Goal: Information Seeking & Learning: Learn about a topic

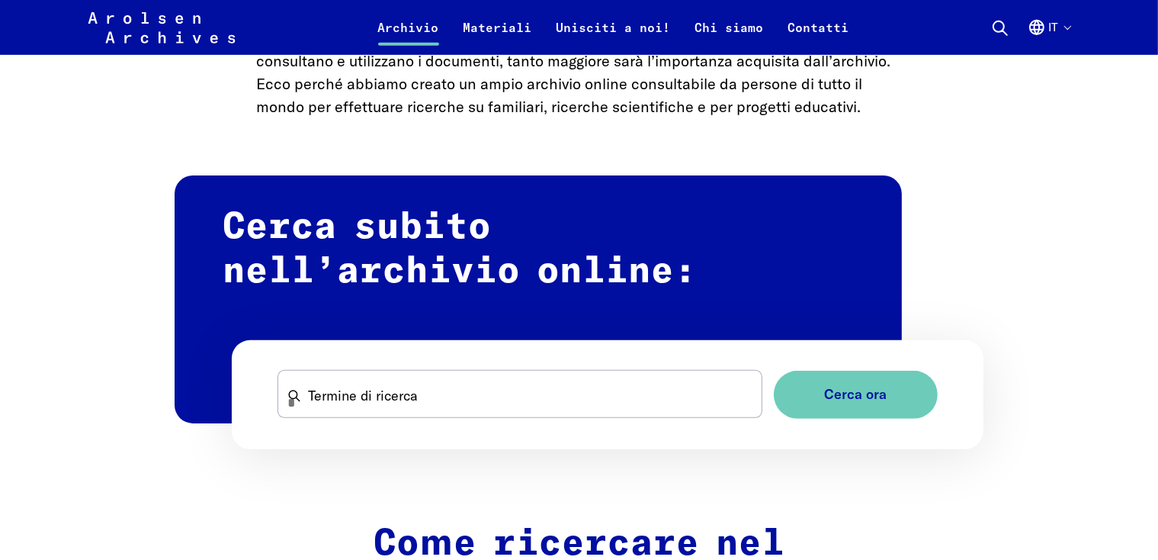
scroll to position [884, 0]
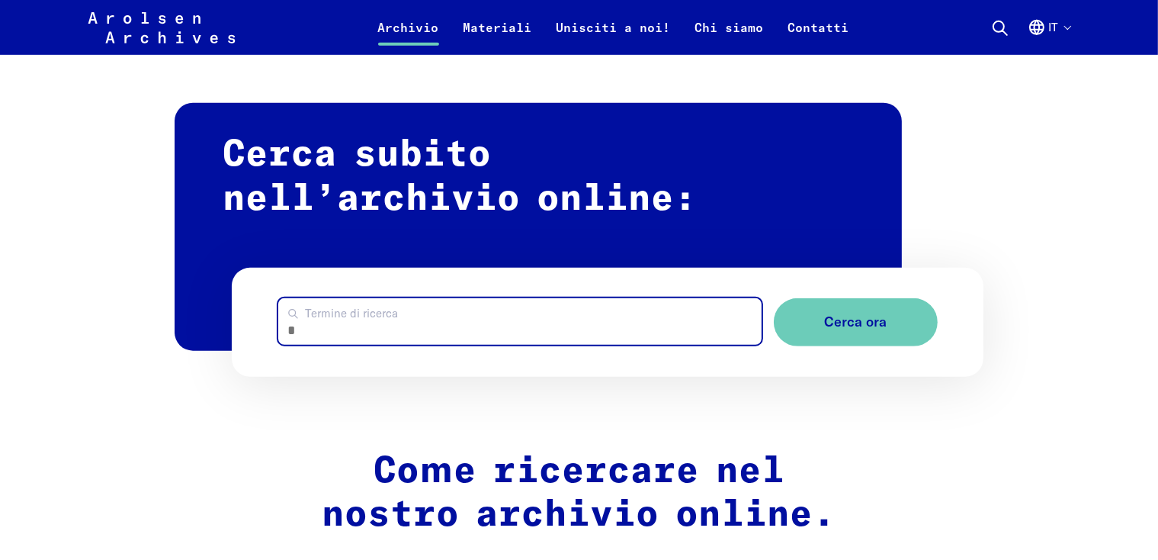
click at [415, 309] on input "Termine di ricerca" at bounding box center [519, 321] width 483 height 47
type input "**********"
click at [774, 298] on button "Cerca ora" at bounding box center [856, 322] width 164 height 48
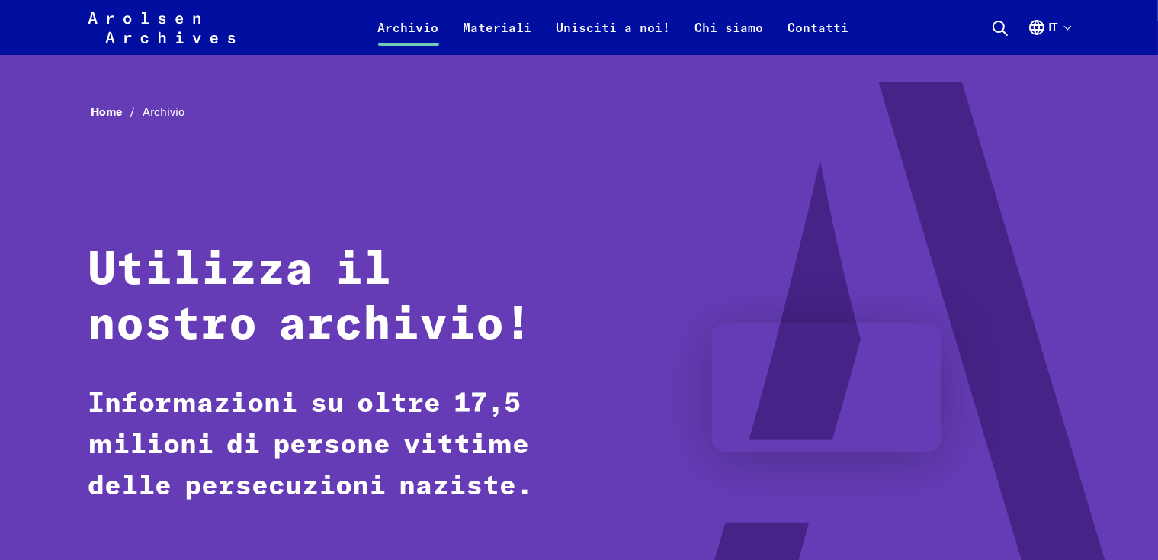
scroll to position [0, 0]
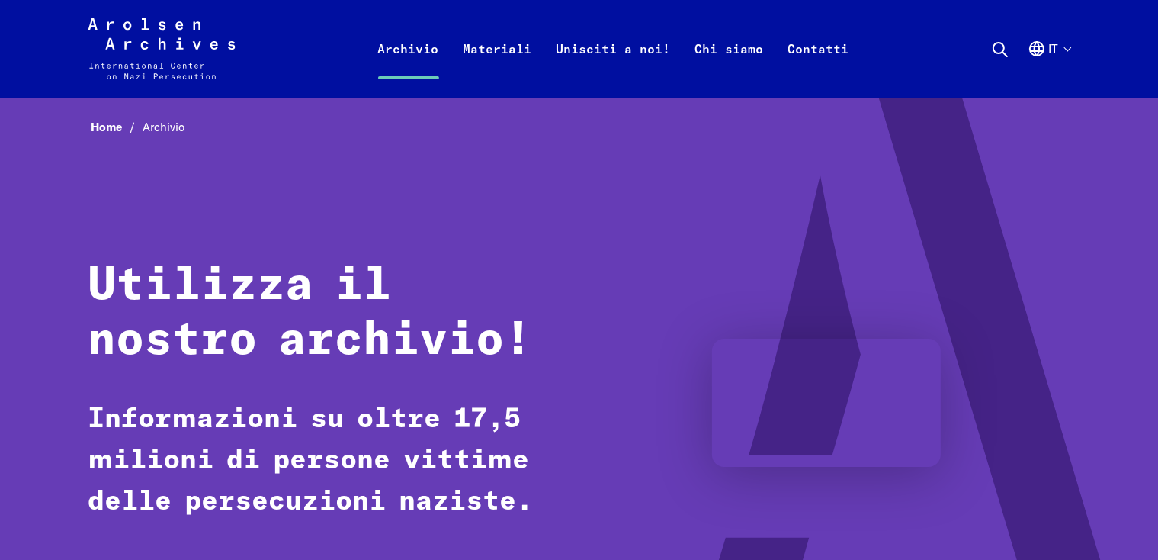
click at [712, 378] on video at bounding box center [826, 402] width 229 height 129
click at [300, 351] on h1 "Utilizza il nostro archivio!" at bounding box center [320, 313] width 464 height 110
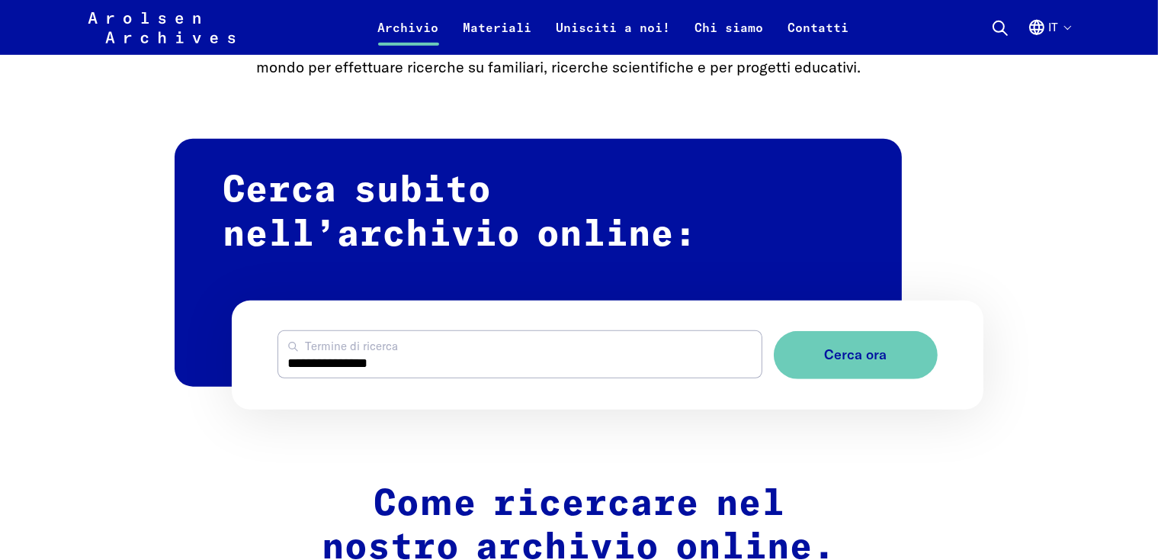
scroll to position [854, 0]
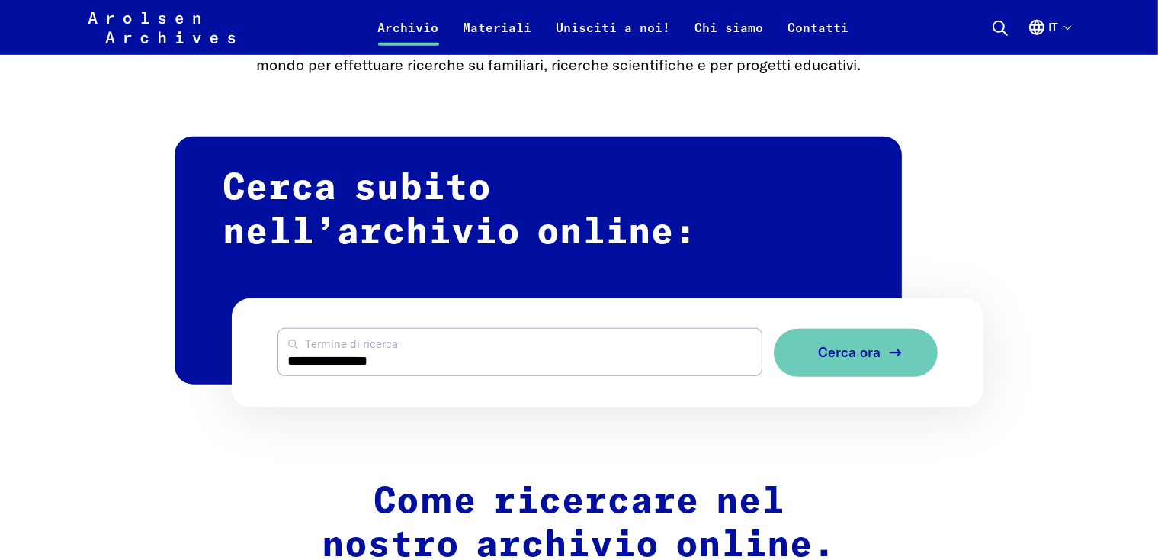
click at [816, 363] on button "Cerca ora" at bounding box center [856, 353] width 164 height 48
